Goal: Task Accomplishment & Management: Use online tool/utility

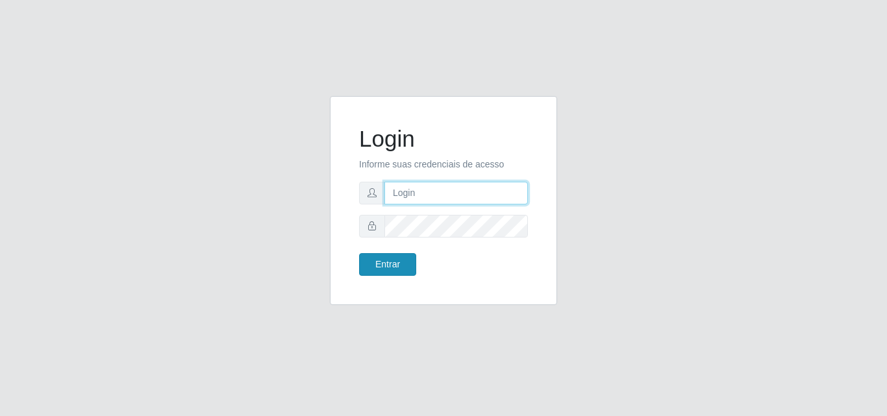
type input "[EMAIL_ADDRESS][DOMAIN_NAME]"
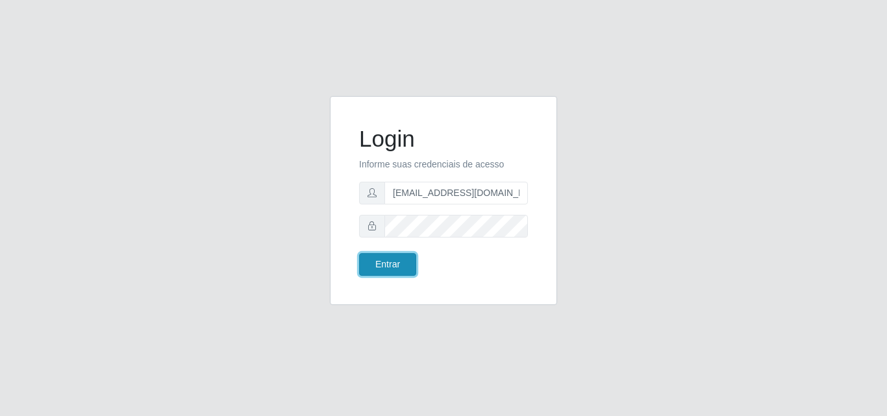
click at [396, 260] on button "Entrar" at bounding box center [387, 264] width 57 height 23
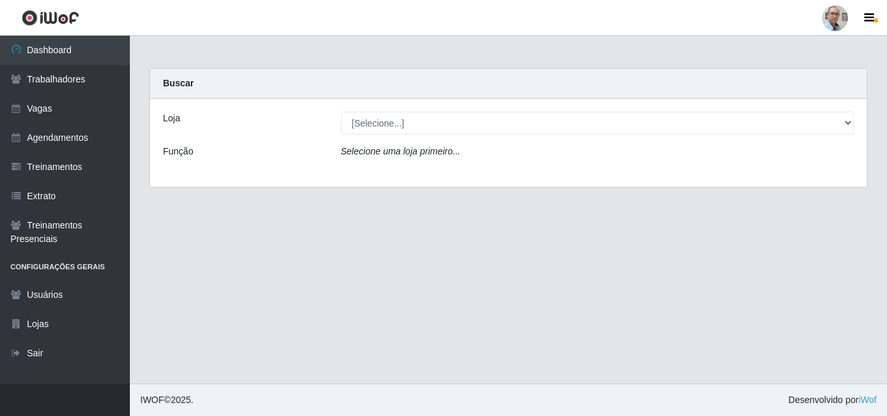
click at [388, 301] on main "Carregando... Buscar Loja [Selecione...] Mar Vermelho - Loja 04 Função Selecion…" at bounding box center [508, 210] width 757 height 348
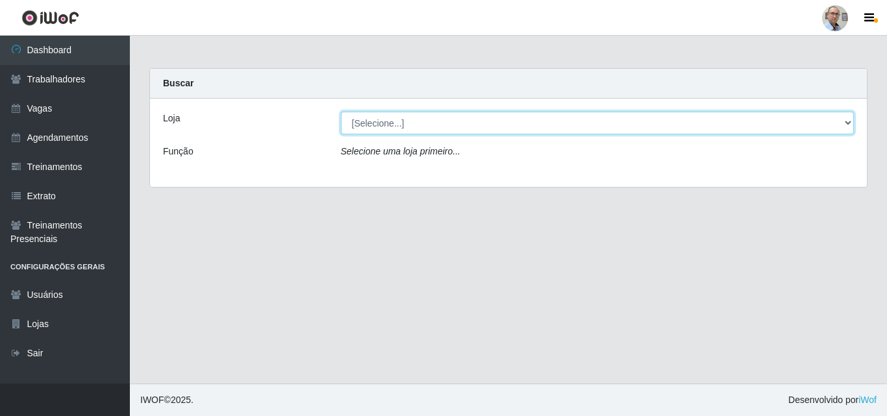
click at [845, 122] on select "[Selecione...] Mar Vermelho - Loja 04" at bounding box center [597, 123] width 513 height 23
select select "251"
click at [341, 112] on select "[Selecione...] Mar Vermelho - Loja 04" at bounding box center [597, 123] width 513 height 23
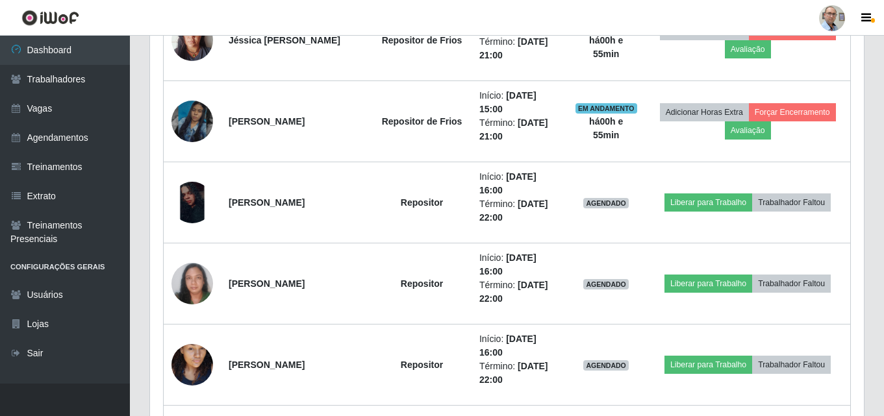
scroll to position [844, 0]
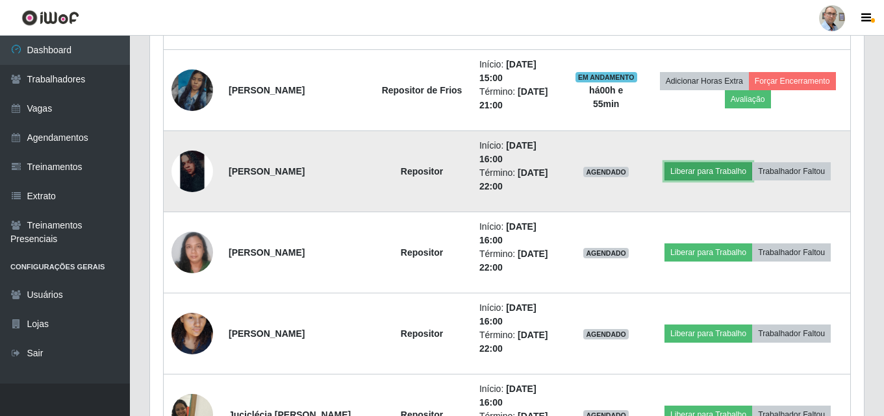
click at [705, 171] on button "Liberar para Trabalho" at bounding box center [708, 171] width 88 height 18
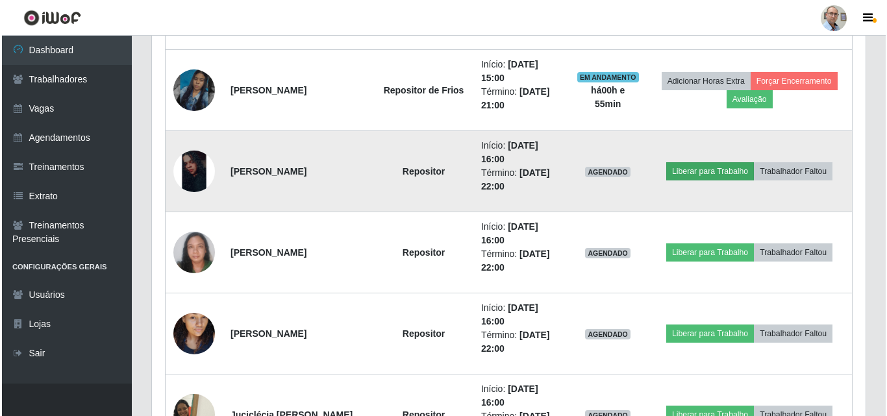
scroll to position [269, 707]
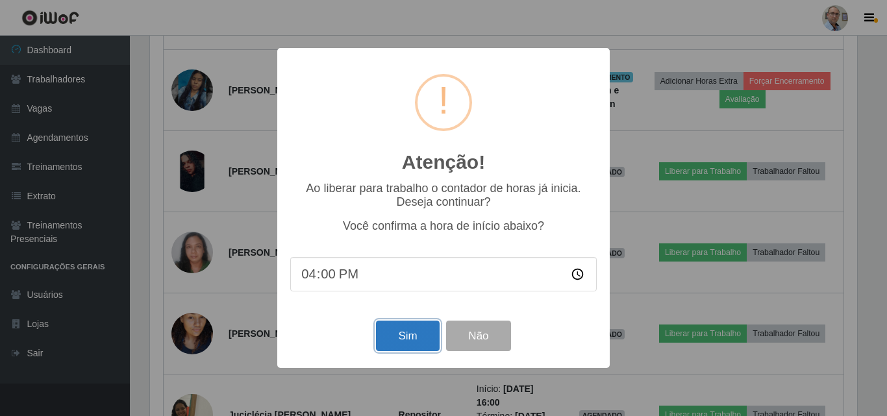
click at [397, 345] on button "Sim" at bounding box center [407, 336] width 63 height 31
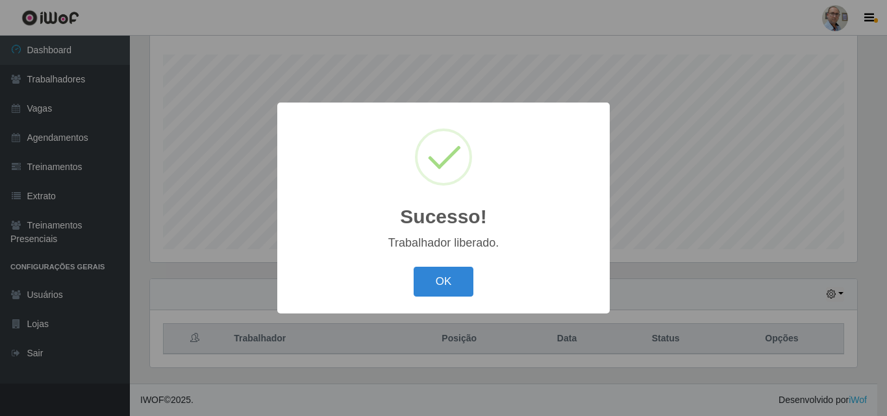
scroll to position [215, 0]
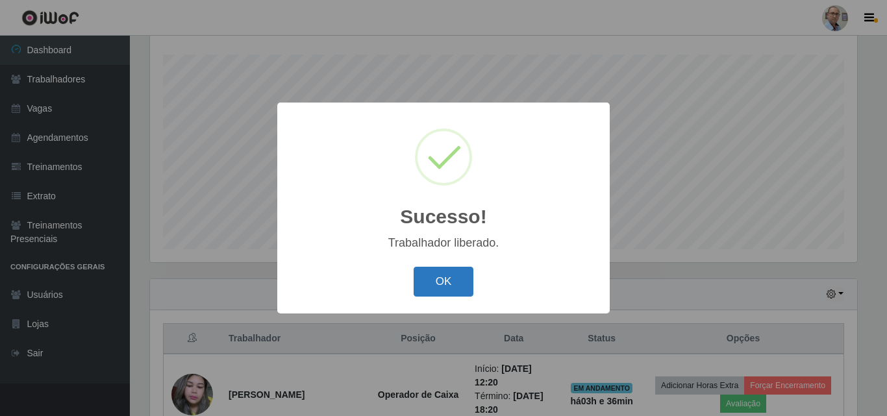
click at [436, 284] on button "OK" at bounding box center [444, 282] width 60 height 31
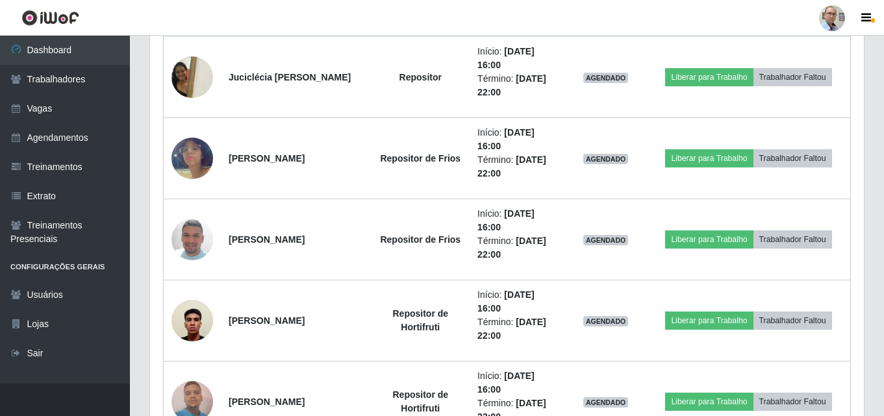
scroll to position [1189, 0]
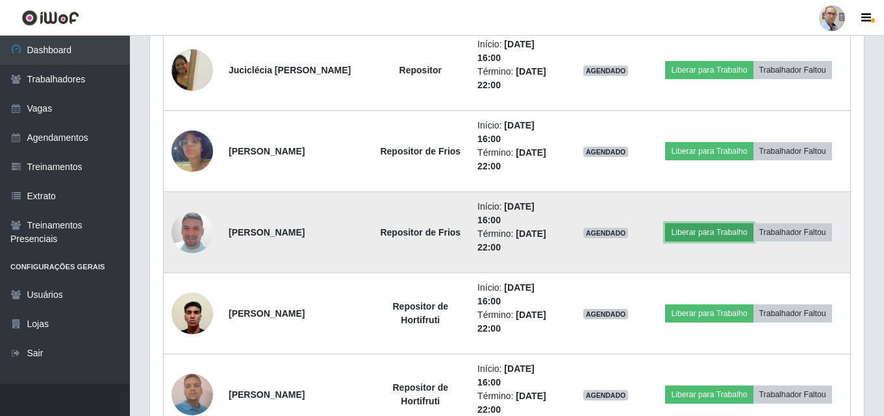
click at [689, 228] on button "Liberar para Trabalho" at bounding box center [709, 232] width 88 height 18
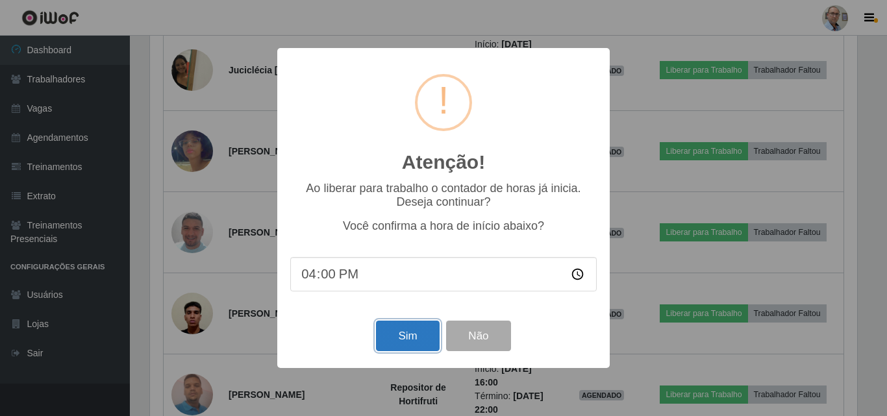
click at [410, 341] on button "Sim" at bounding box center [407, 336] width 63 height 31
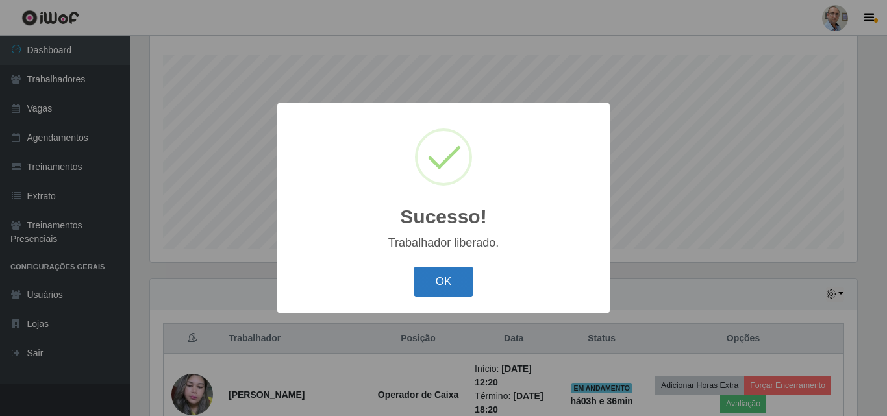
click at [458, 284] on button "OK" at bounding box center [444, 282] width 60 height 31
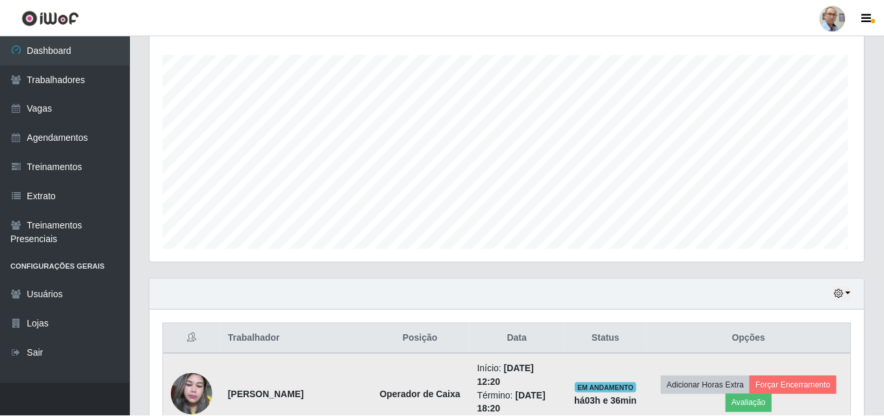
scroll to position [269, 713]
